Goal: Task Accomplishment & Management: Complete application form

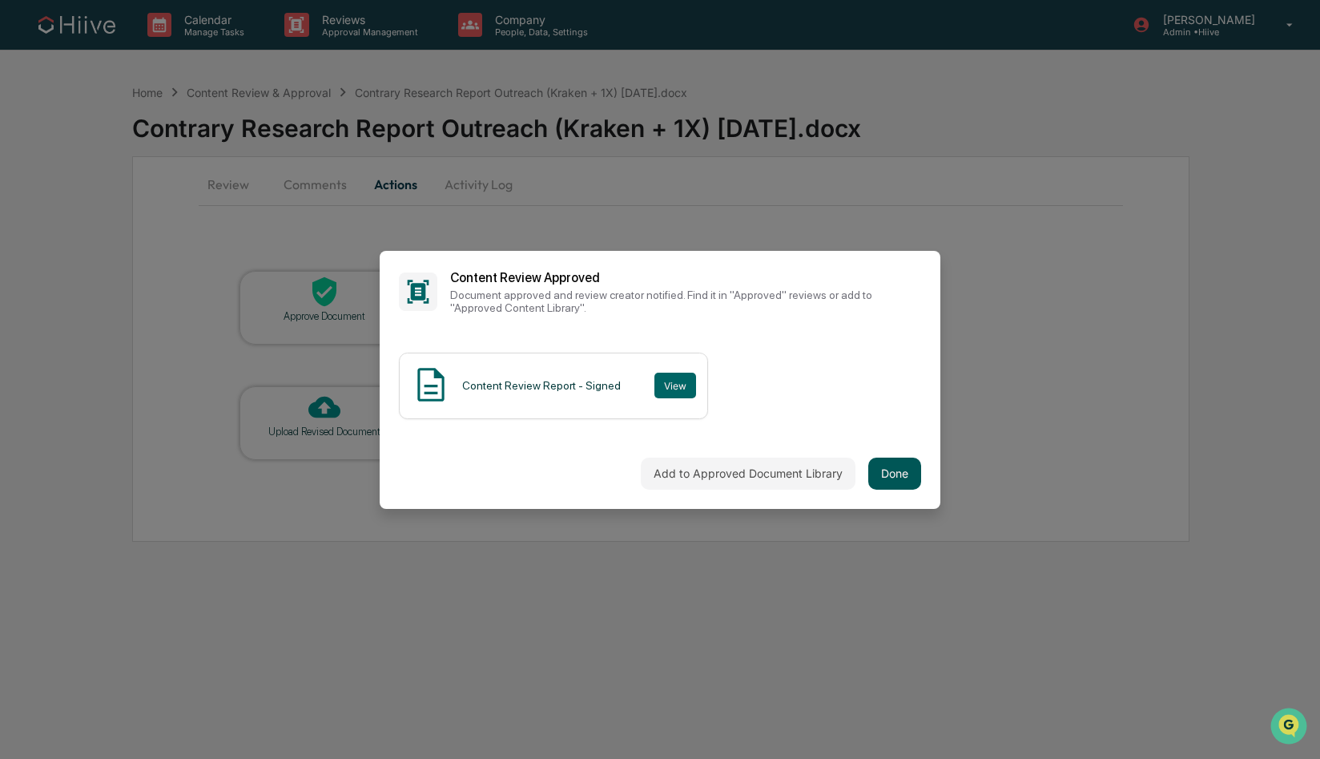
click at [907, 482] on button "Done" at bounding box center [894, 473] width 53 height 32
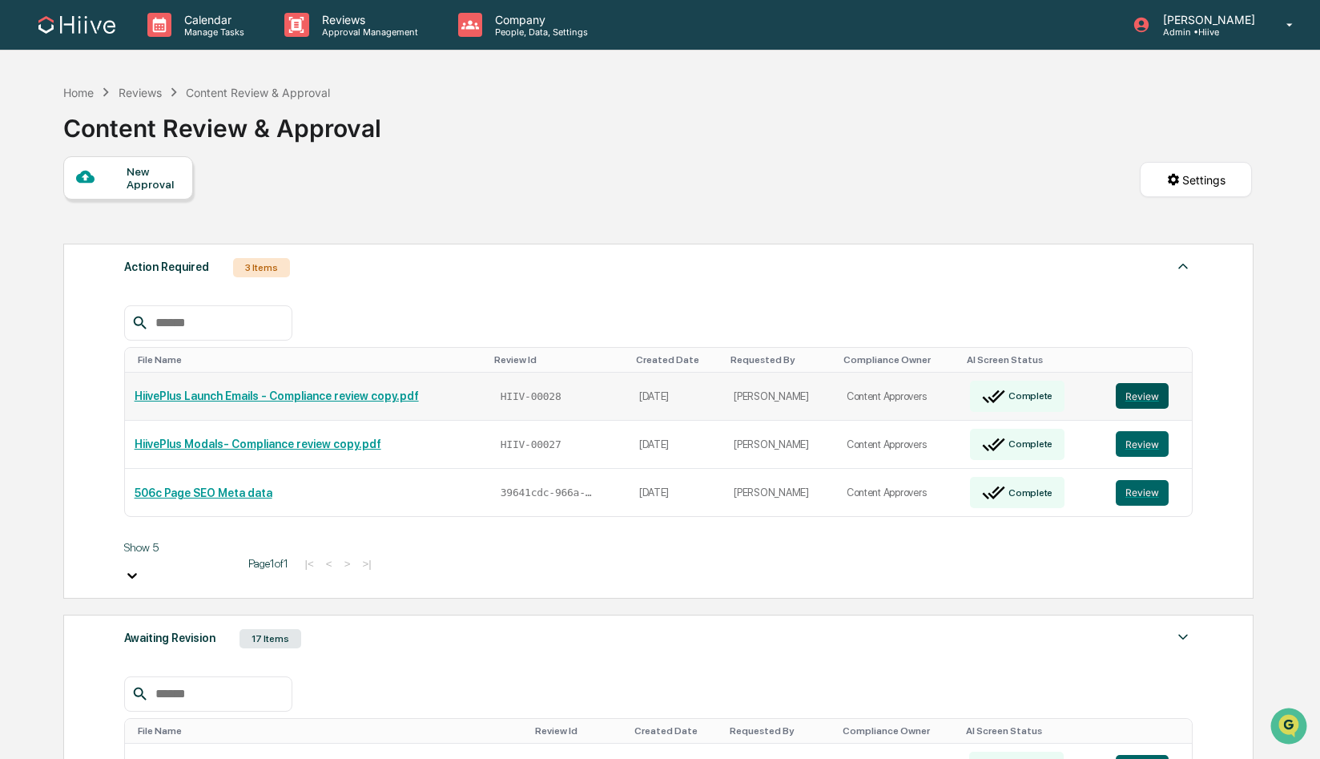
click at [1138, 396] on button "Review" at bounding box center [1142, 396] width 53 height 26
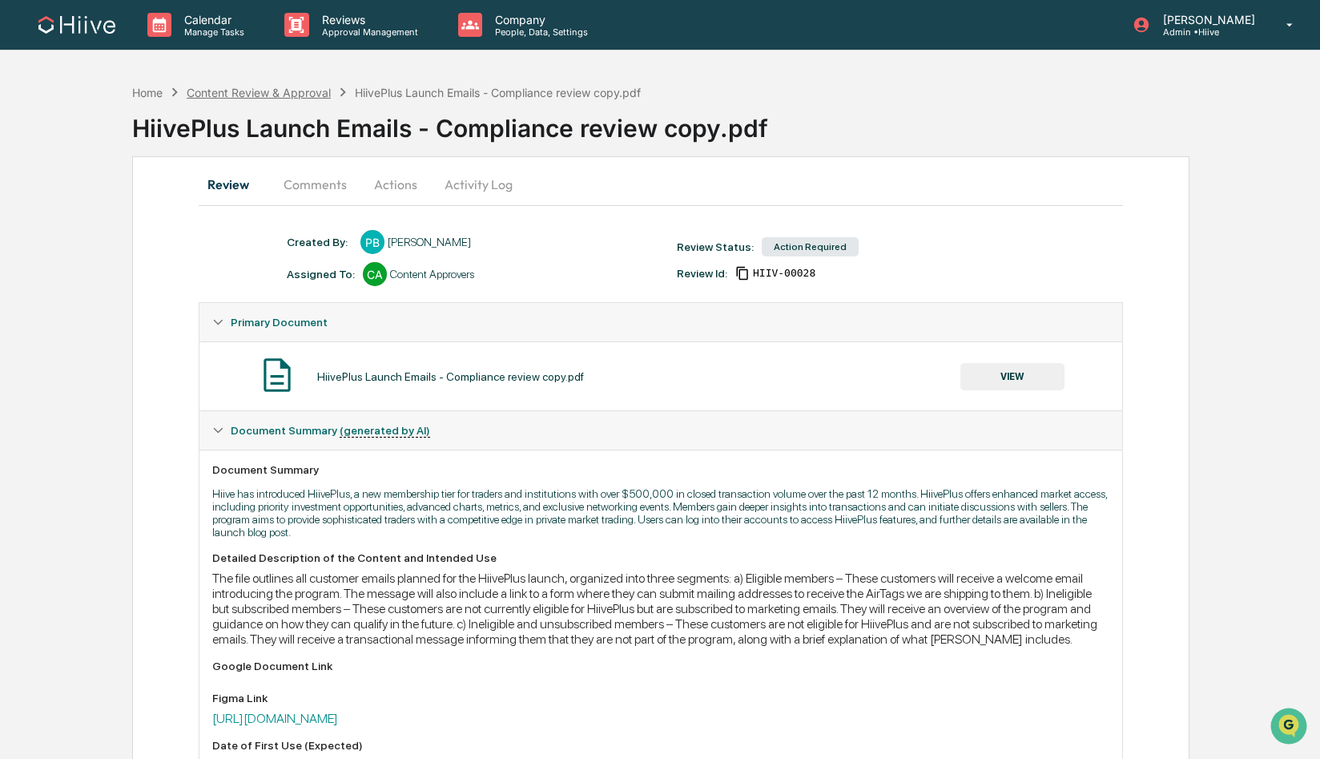
click at [243, 98] on div "Content Review & Approval" at bounding box center [259, 93] width 144 height 14
click at [326, 191] on button "Comments" at bounding box center [315, 184] width 89 height 38
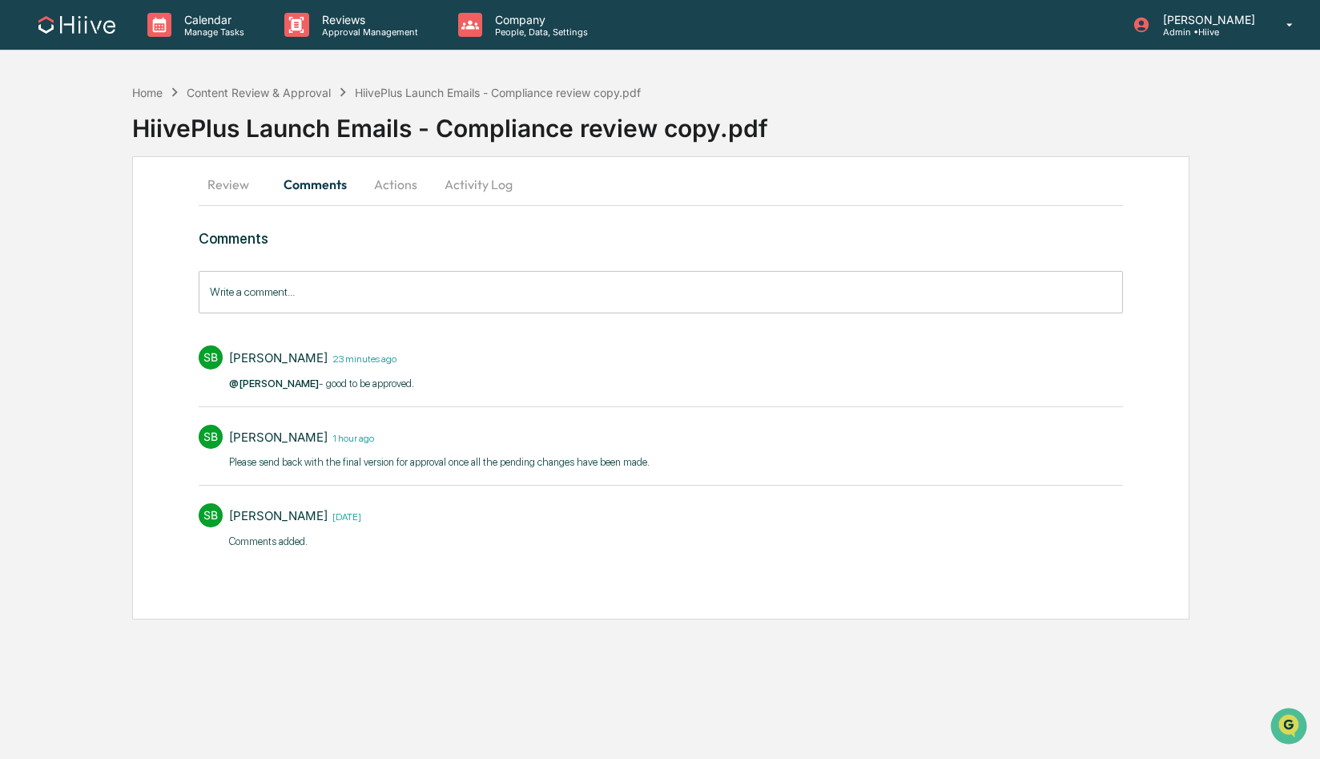
click at [397, 188] on button "Actions" at bounding box center [396, 184] width 72 height 38
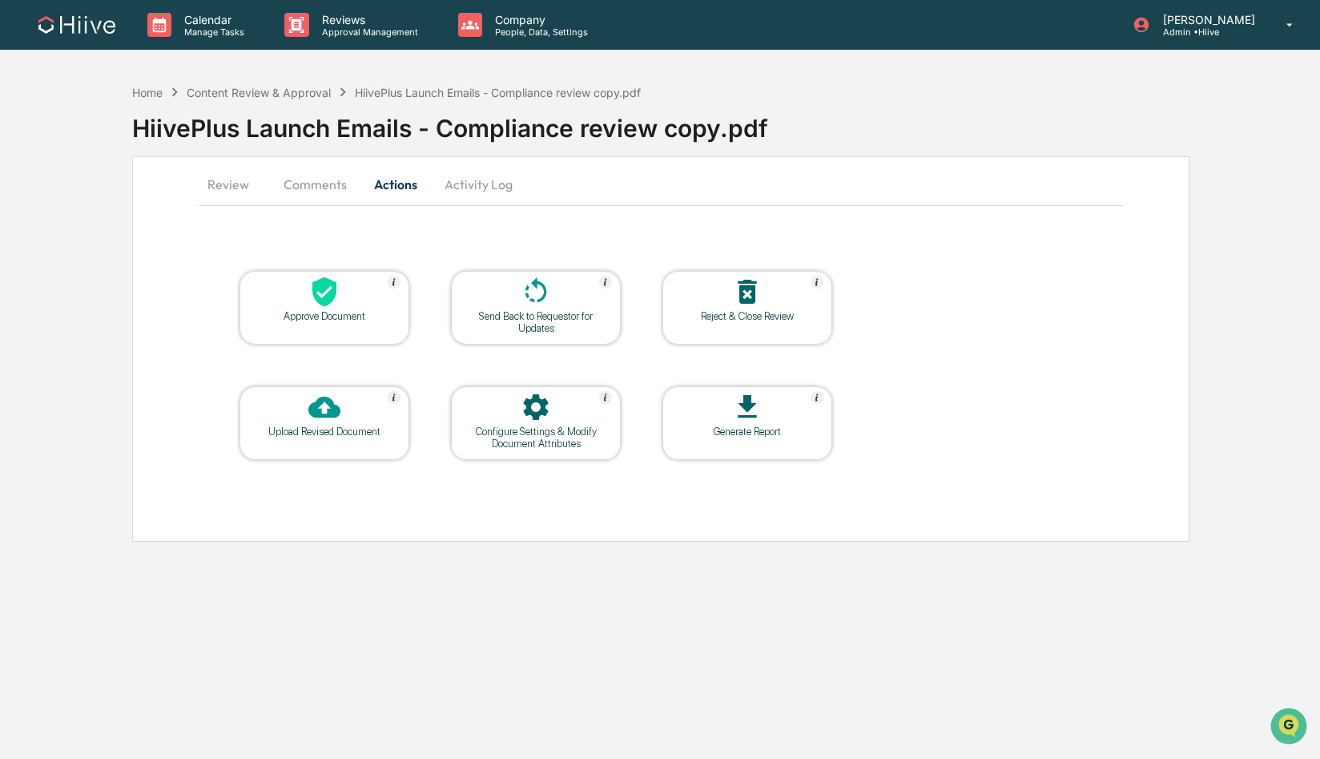
click at [366, 325] on div "Approve Document" at bounding box center [325, 308] width 170 height 74
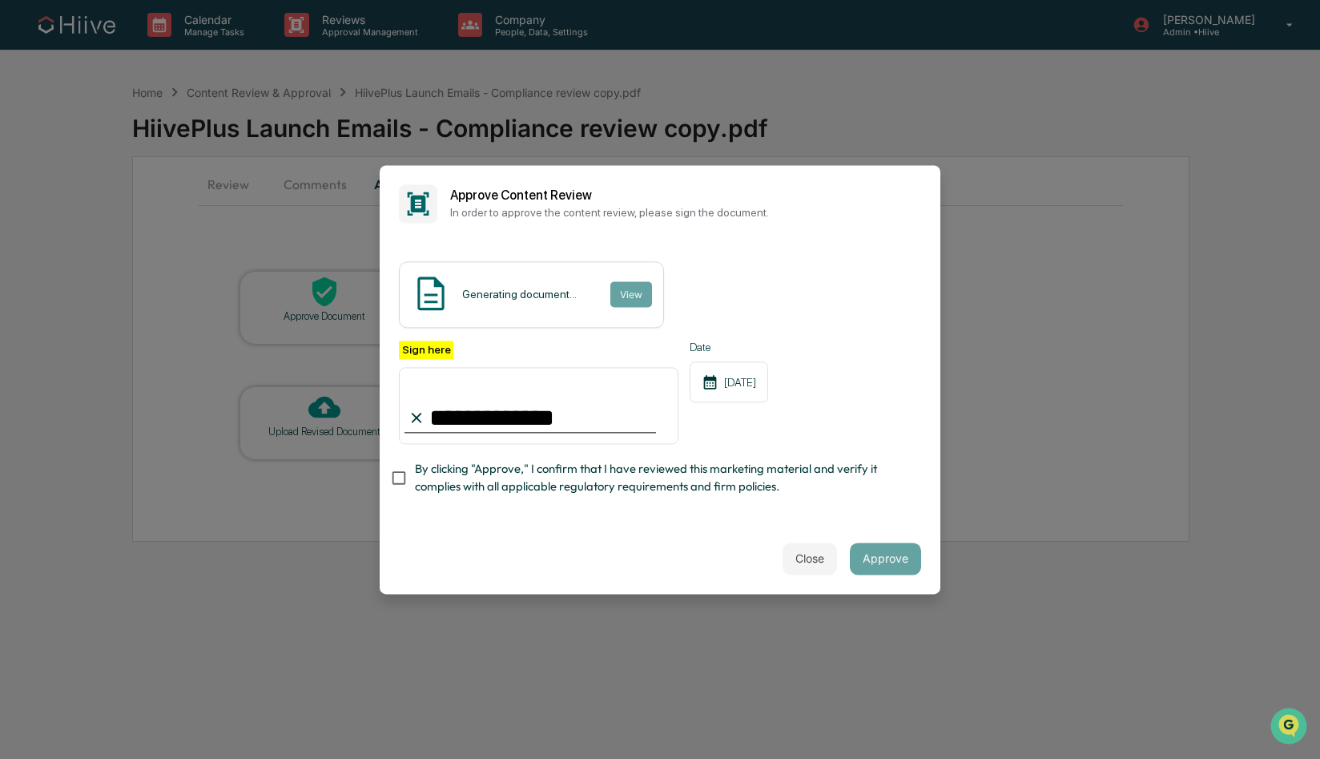
type input "**********"
click at [489, 505] on div "**********" at bounding box center [660, 382] width 561 height 281
click at [486, 483] on span "By clicking "Approve," I confirm that I have reviewed this marketing material a…" at bounding box center [661, 479] width 493 height 36
click at [876, 556] on button "Approve" at bounding box center [885, 558] width 71 height 32
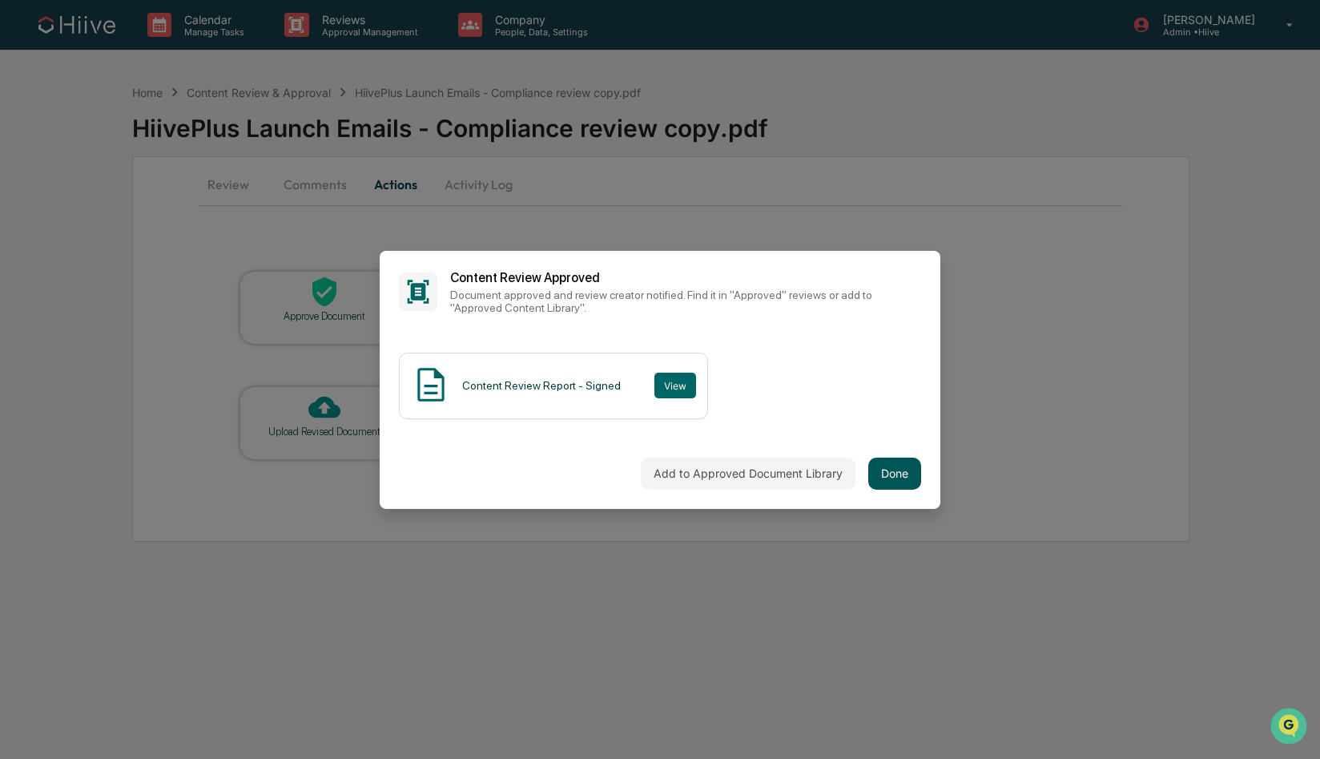
click at [914, 479] on button "Done" at bounding box center [894, 473] width 53 height 32
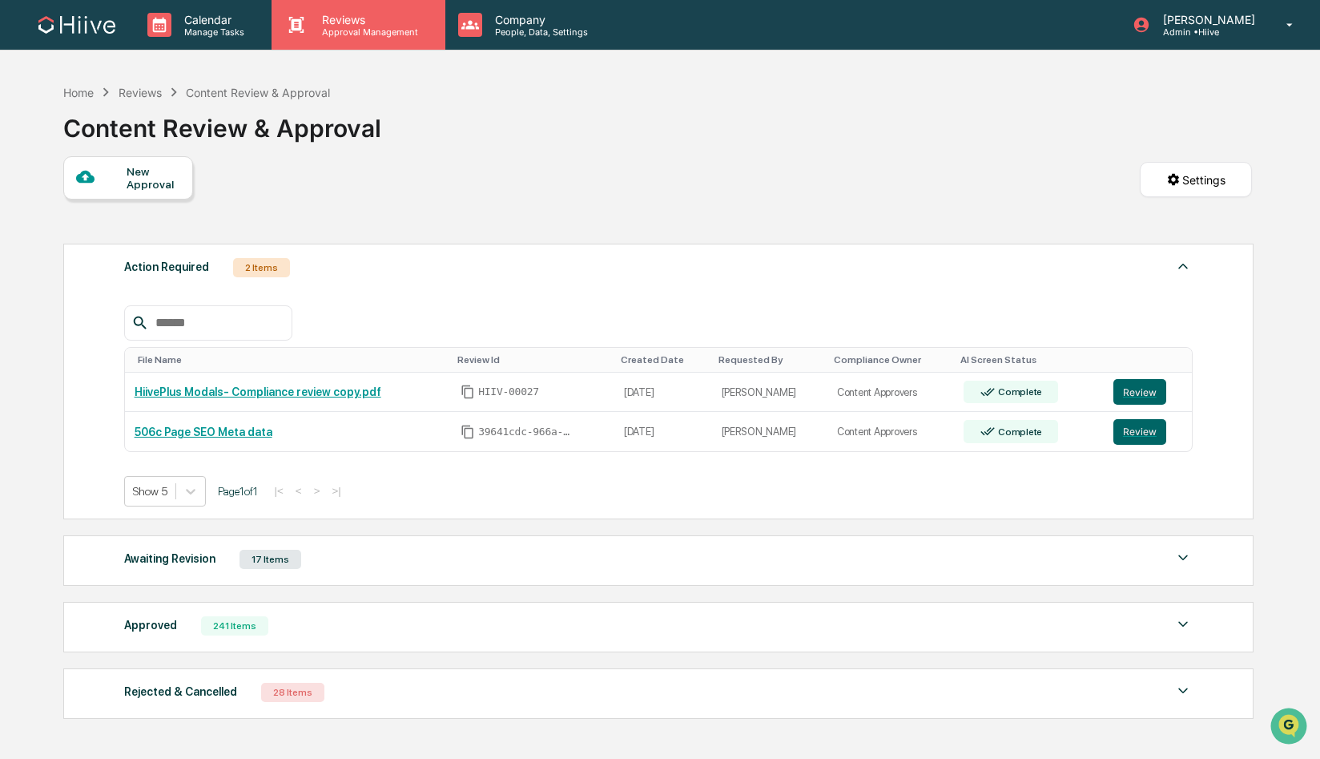
click at [364, 33] on p "Approval Management" at bounding box center [367, 31] width 117 height 11
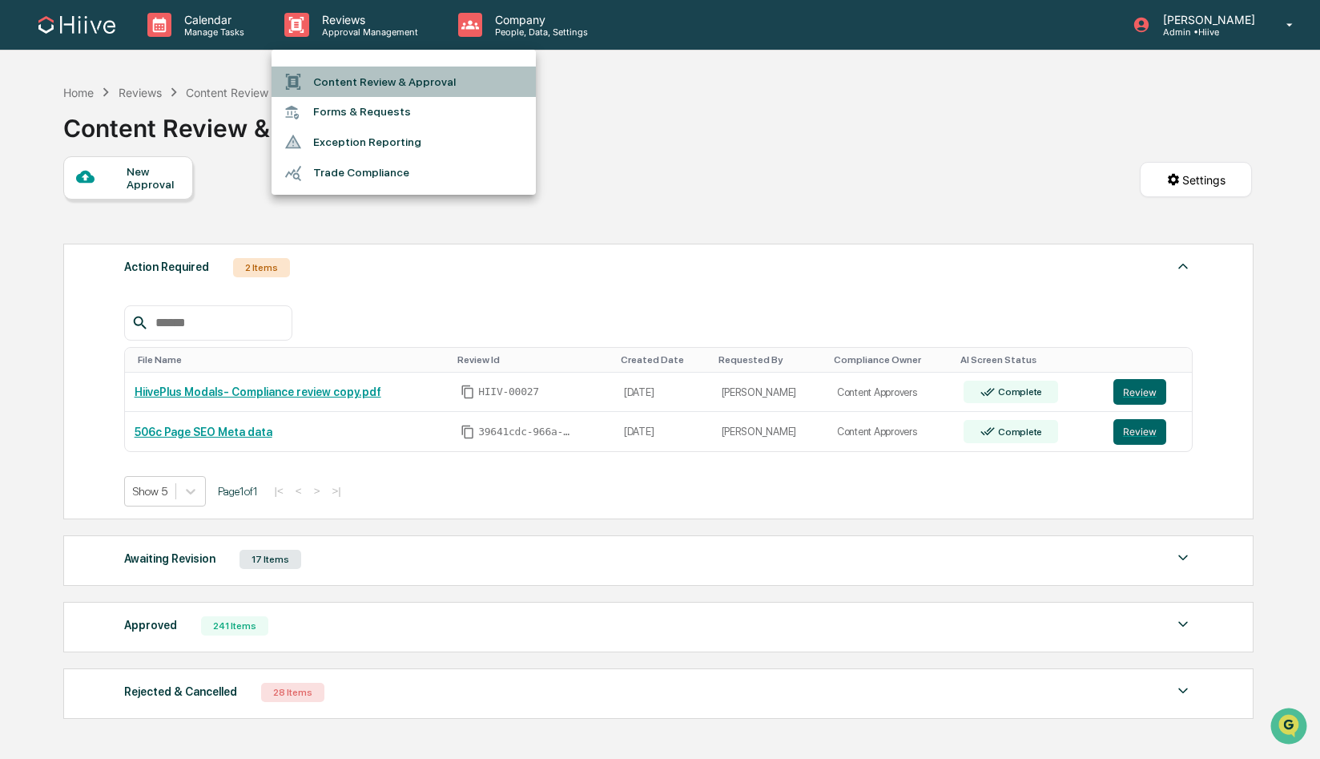
click at [364, 75] on li "Content Review & Approval" at bounding box center [404, 81] width 264 height 30
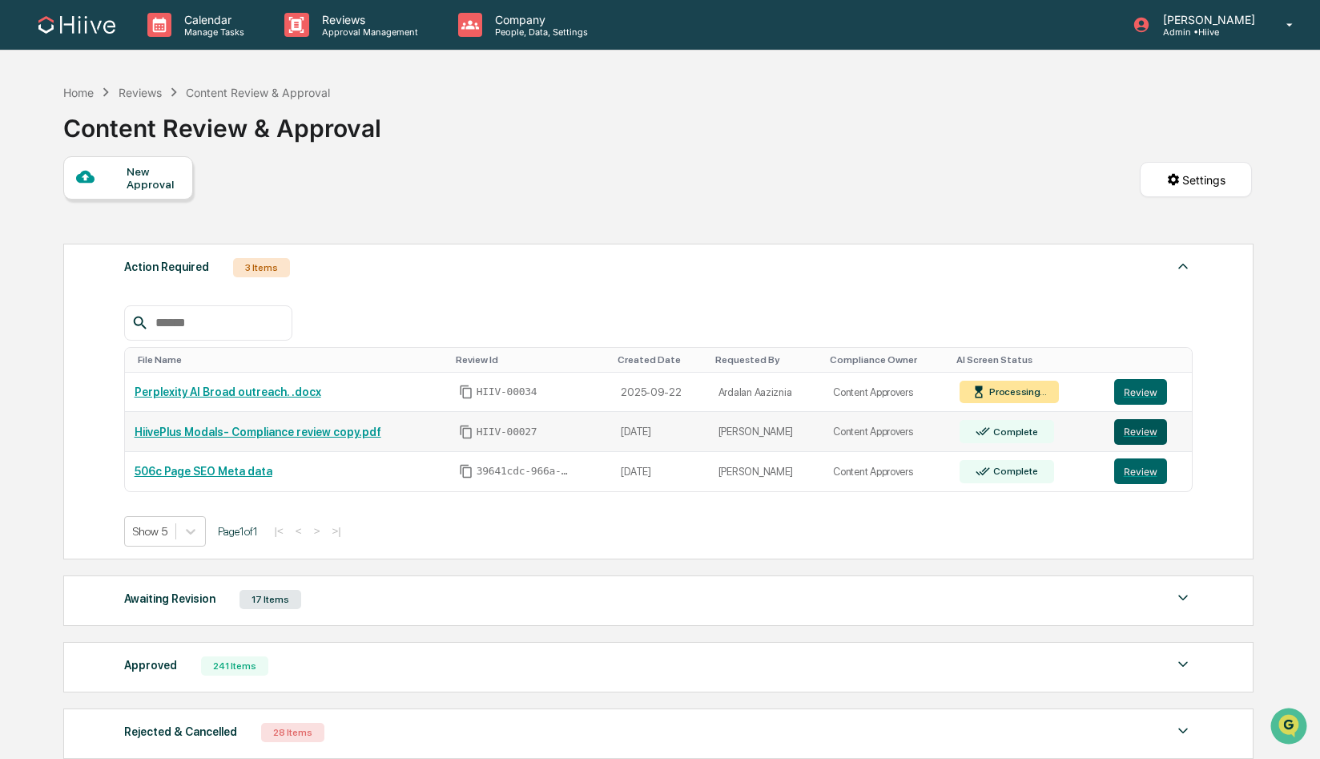
click at [1134, 427] on button "Review" at bounding box center [1140, 432] width 53 height 26
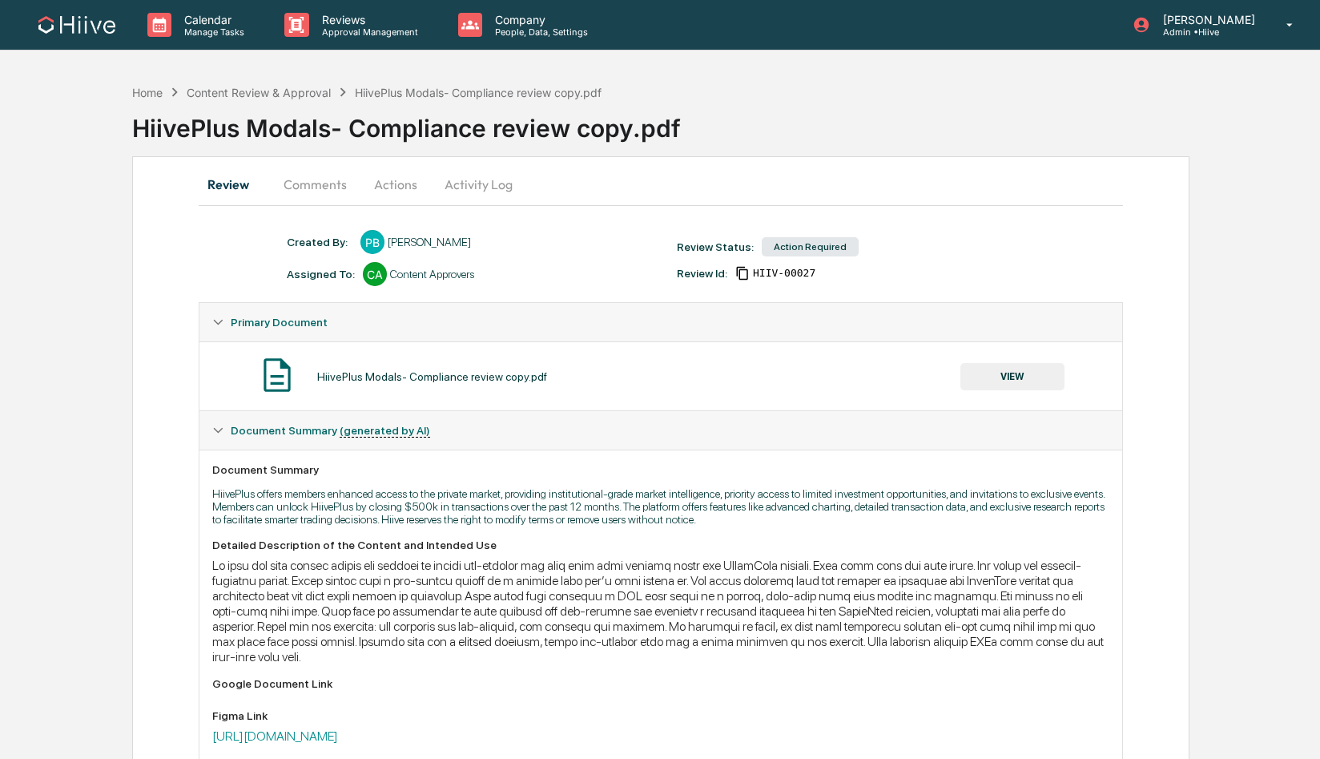
click at [331, 187] on button "Comments" at bounding box center [315, 184] width 89 height 38
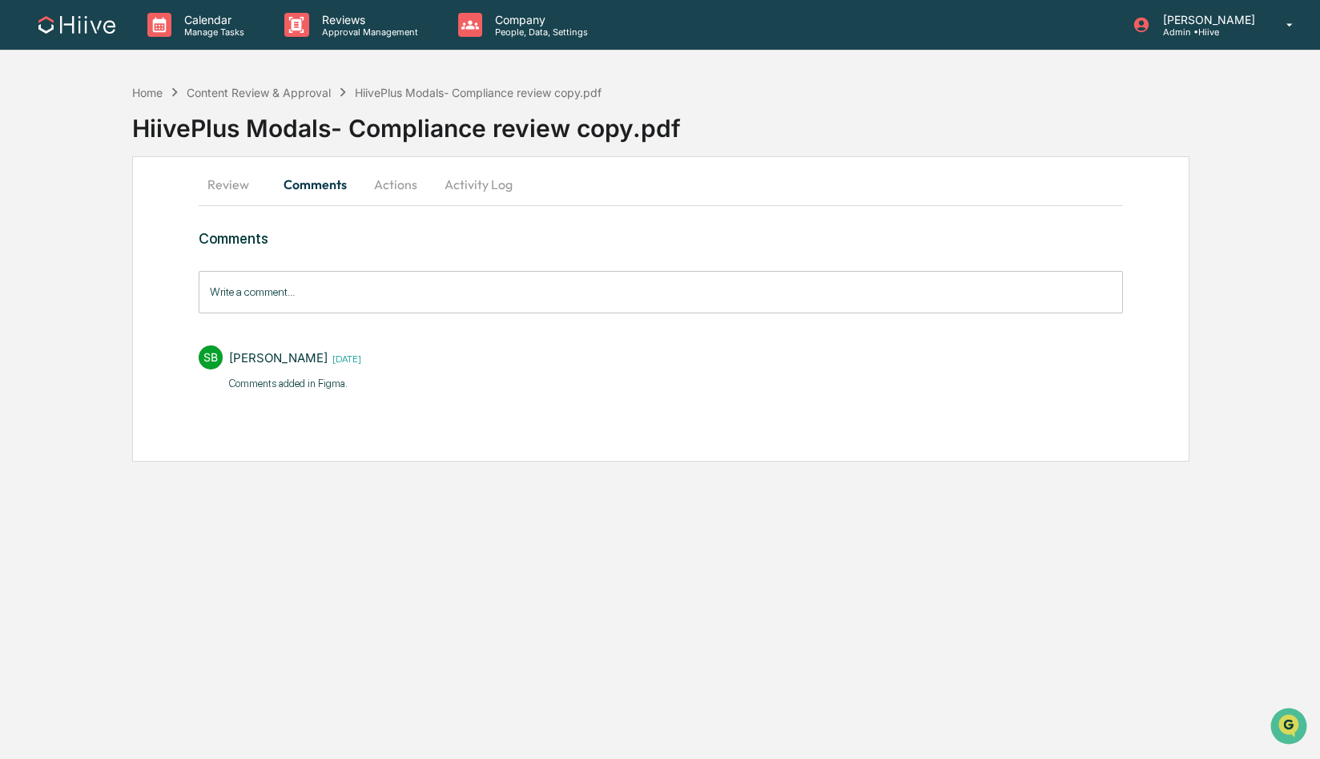
click at [213, 175] on button "Review" at bounding box center [235, 184] width 72 height 38
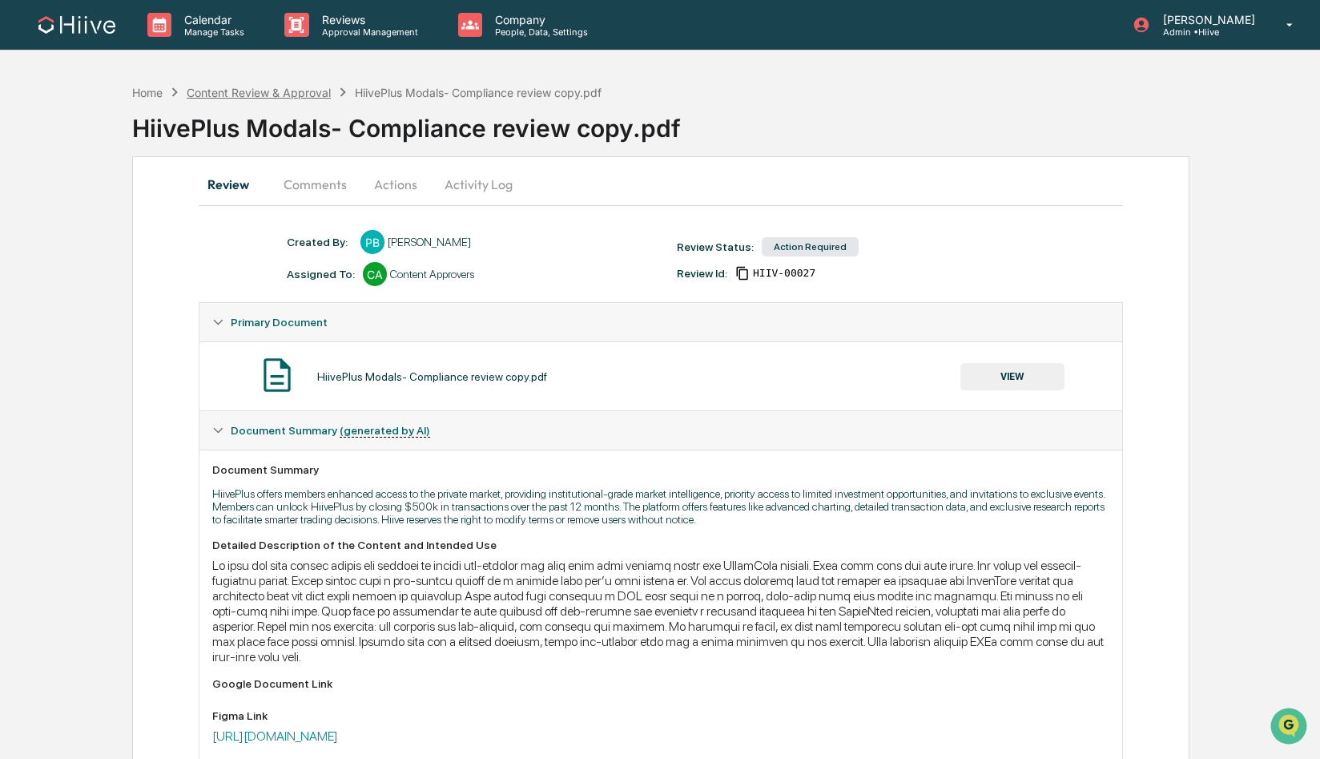
click at [232, 91] on div "Content Review & Approval" at bounding box center [259, 93] width 144 height 14
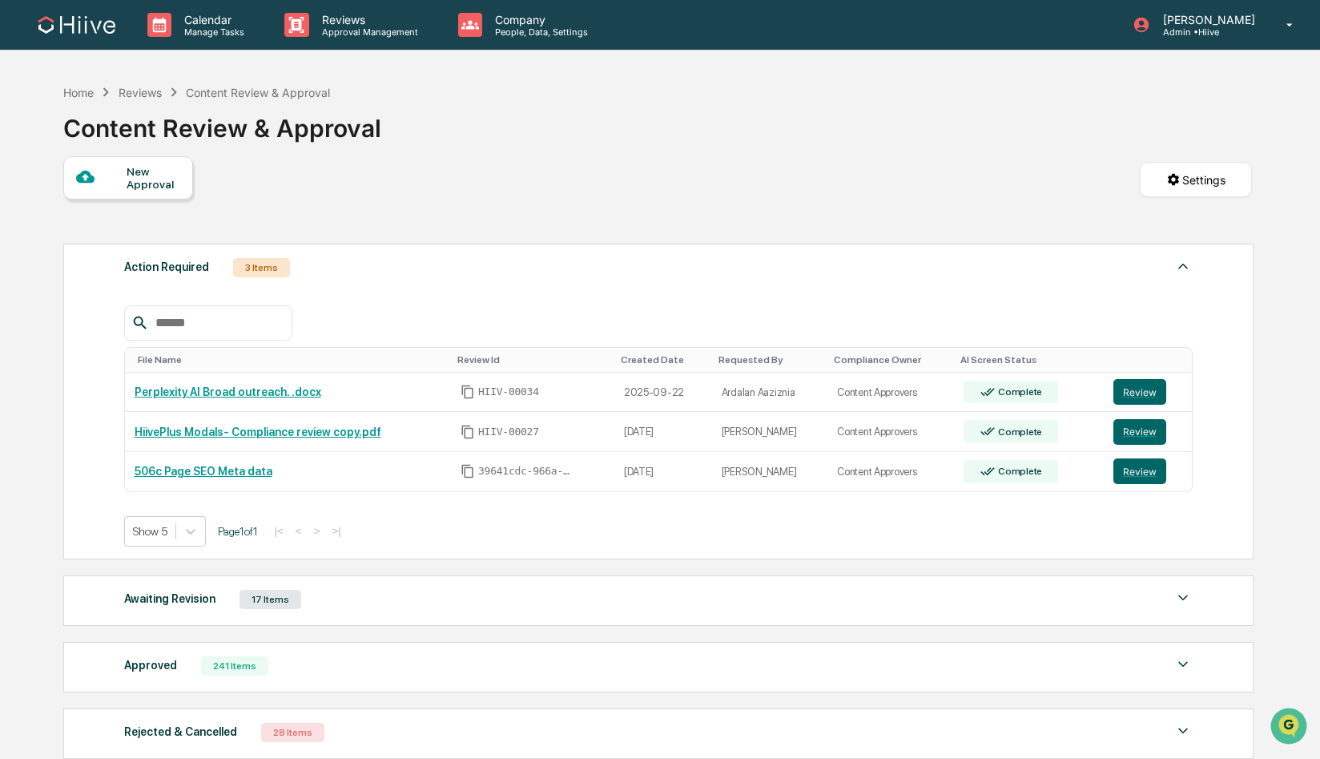
click at [78, 99] on div "Home Reviews Content Review & Approval" at bounding box center [196, 92] width 267 height 18
click at [78, 97] on div "Home" at bounding box center [78, 93] width 30 height 14
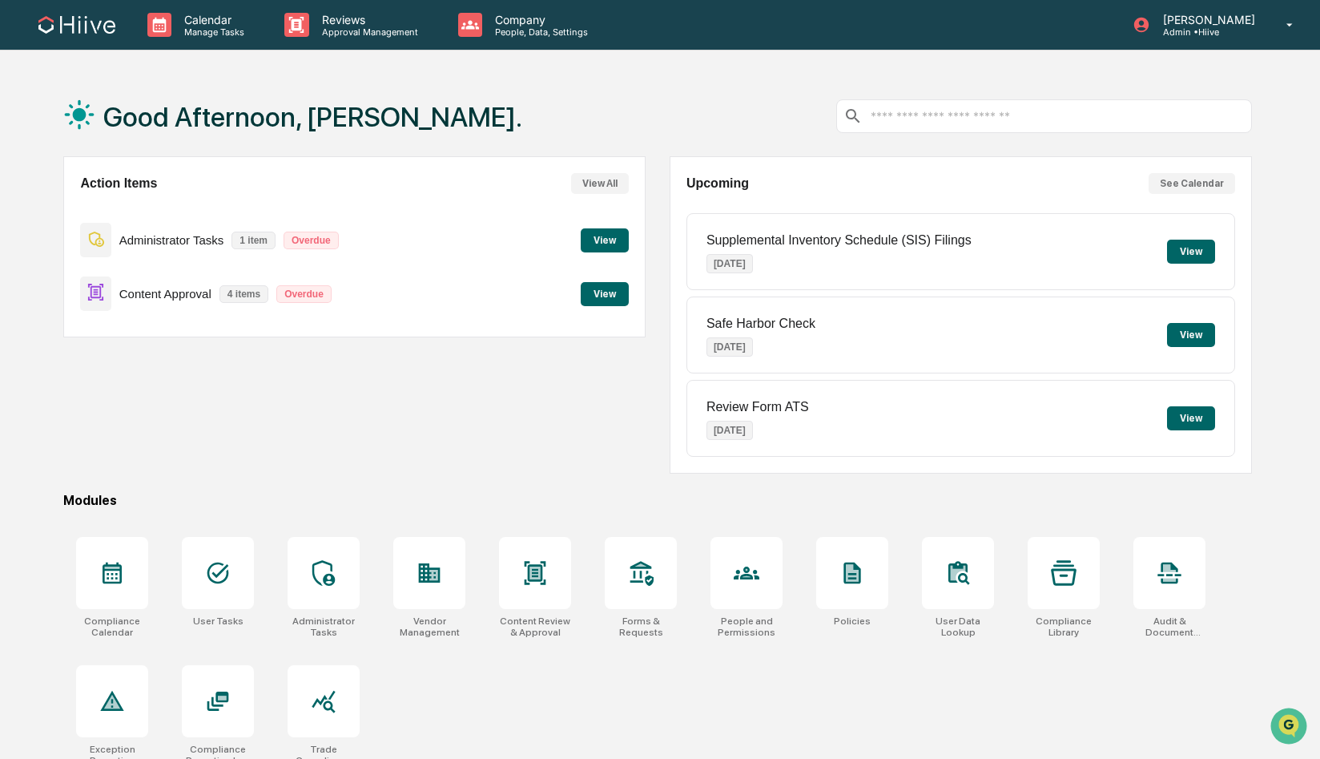
click at [587, 300] on button "View" at bounding box center [605, 294] width 48 height 24
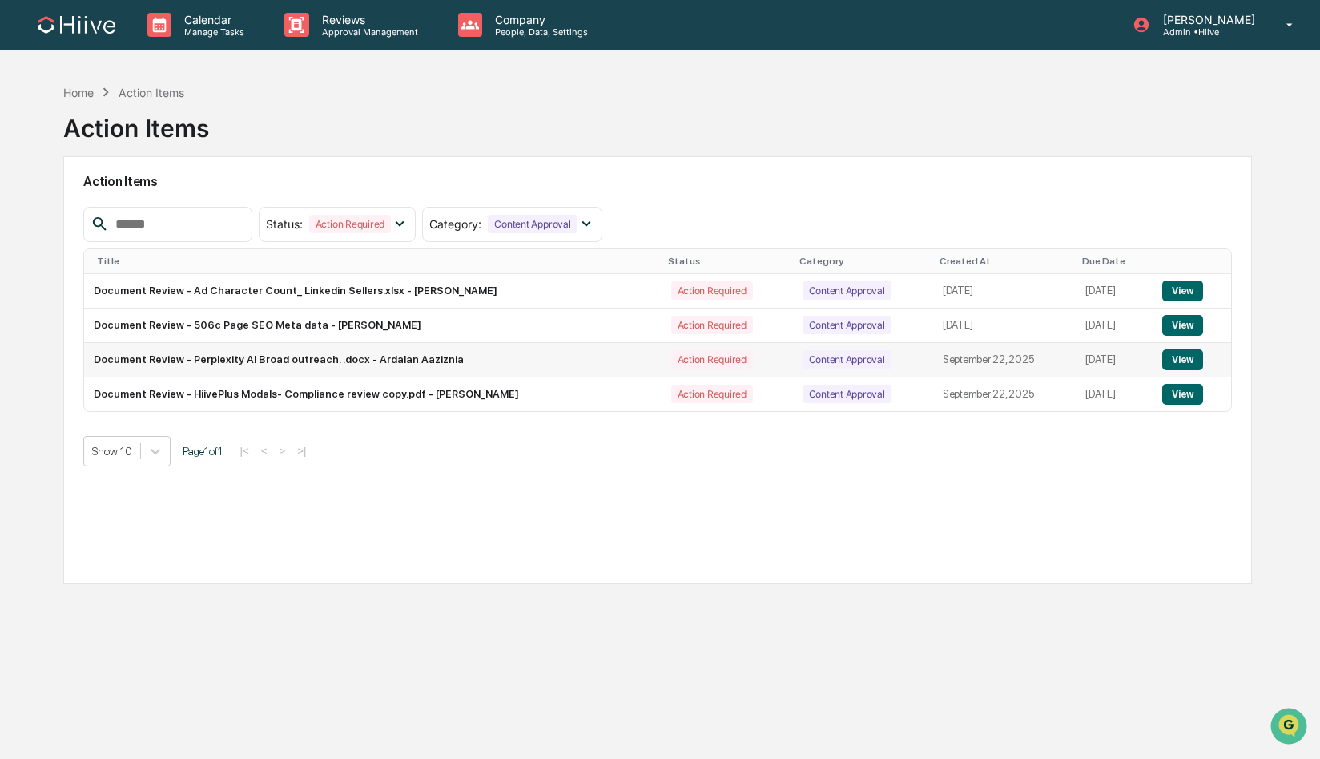
click at [1187, 364] on button "View" at bounding box center [1182, 359] width 41 height 21
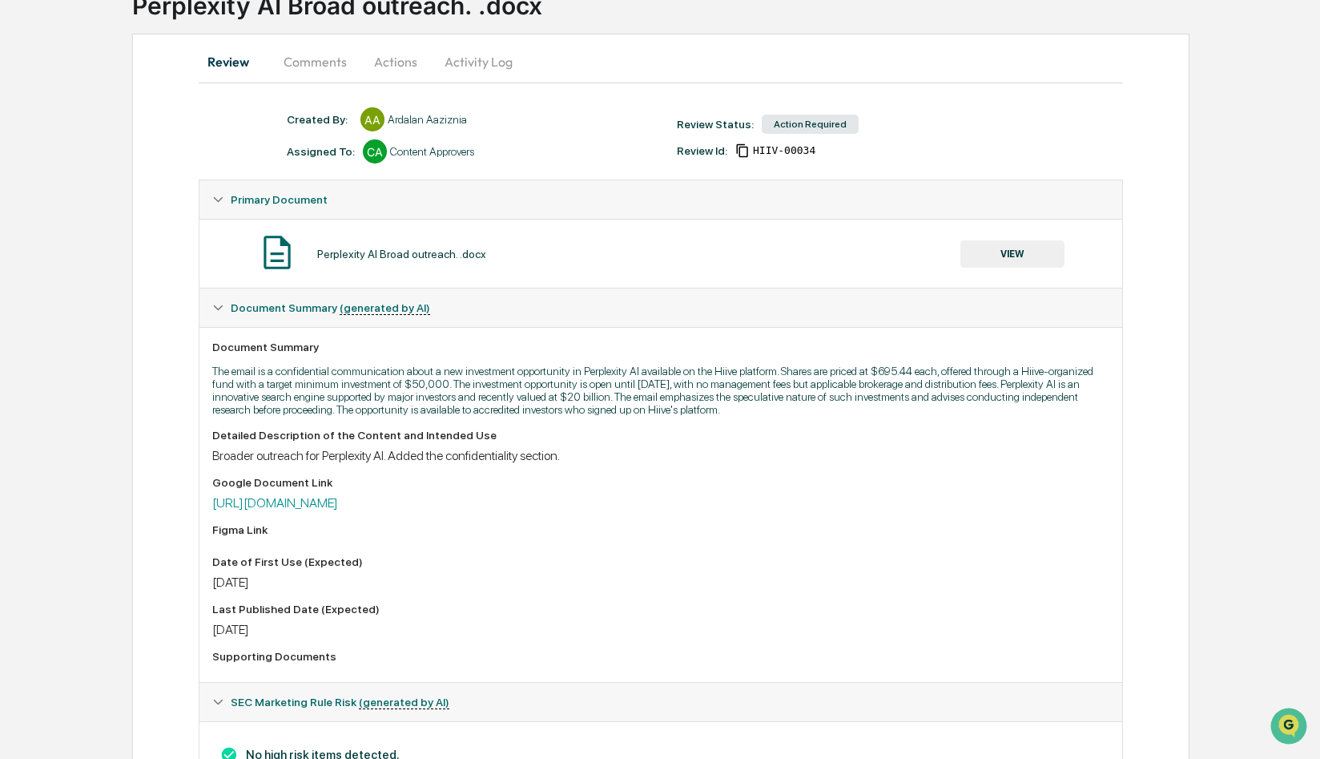
scroll to position [126, 0]
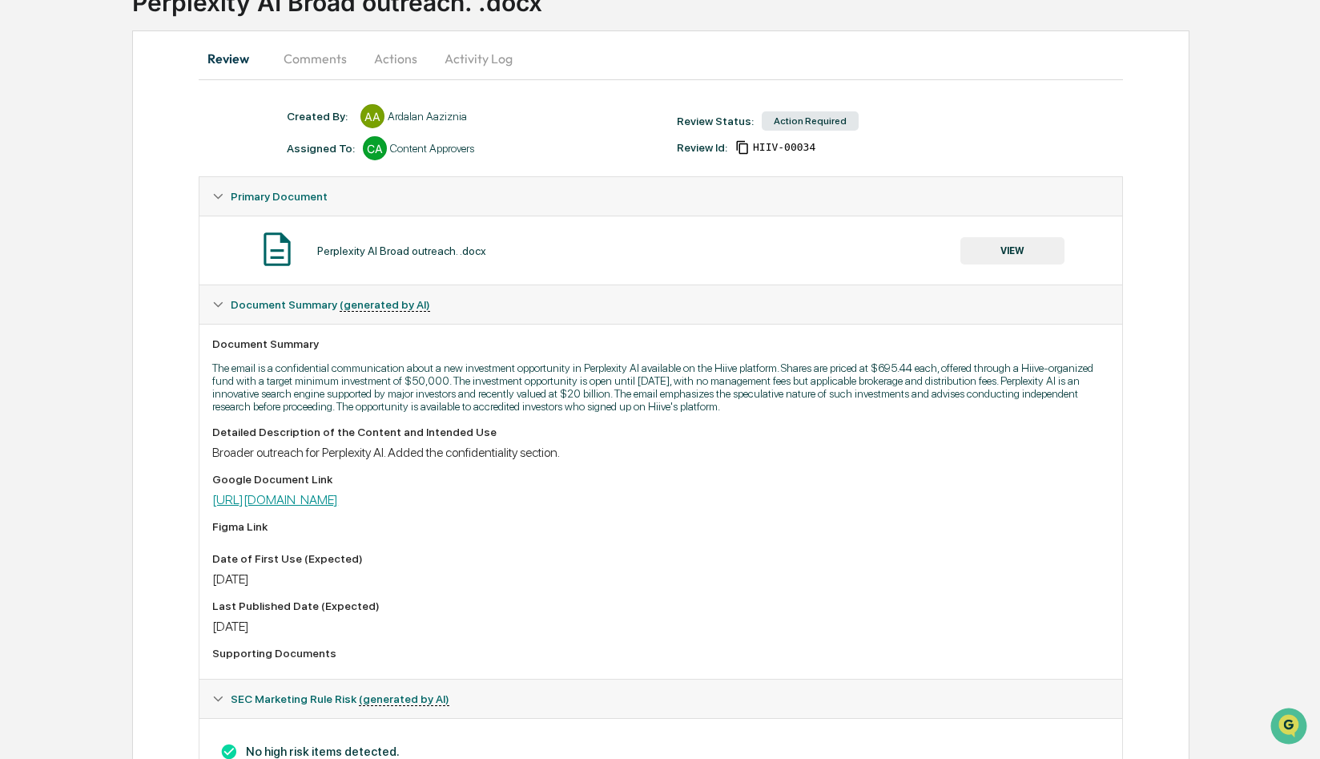
click at [338, 507] on link "https://docs.google.com/document/d/1bd1V_ihxl6cHcLTySbDR8x_Xdf7K2MA2/edit?usp=s…" at bounding box center [275, 499] width 126 height 15
